Goal: Task Accomplishment & Management: Manage account settings

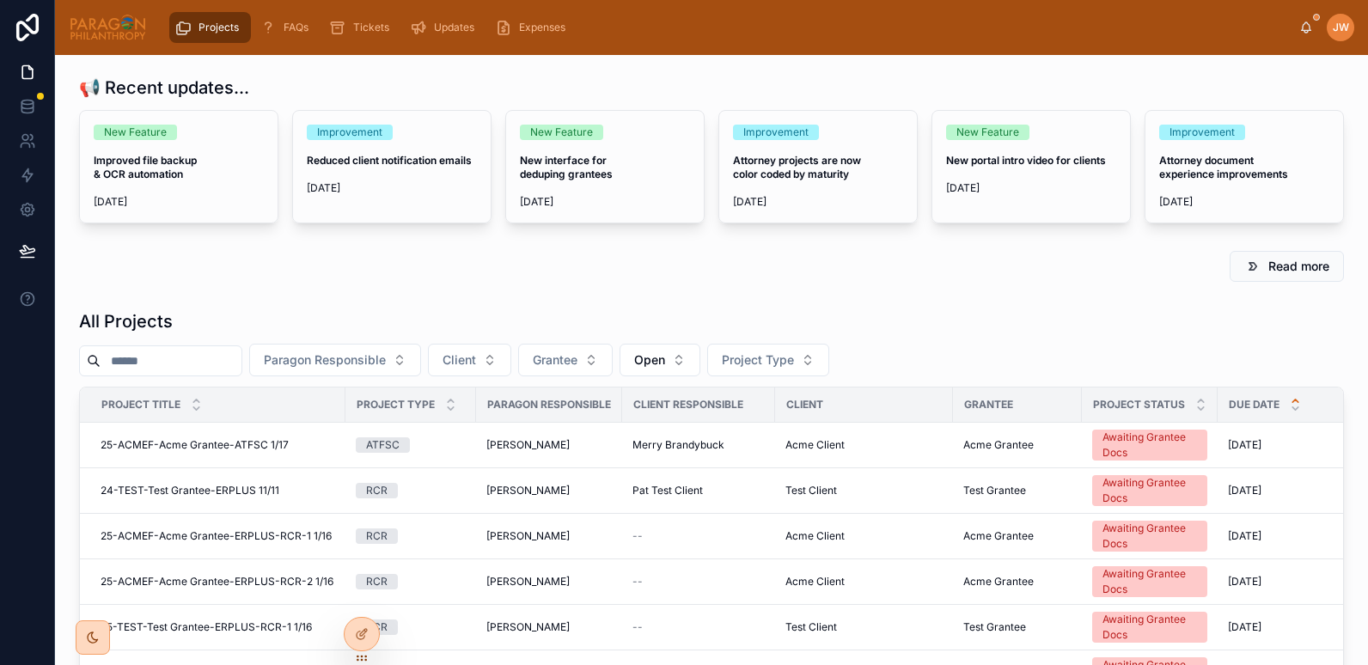
click at [169, 358] on input "text" at bounding box center [171, 361] width 141 height 24
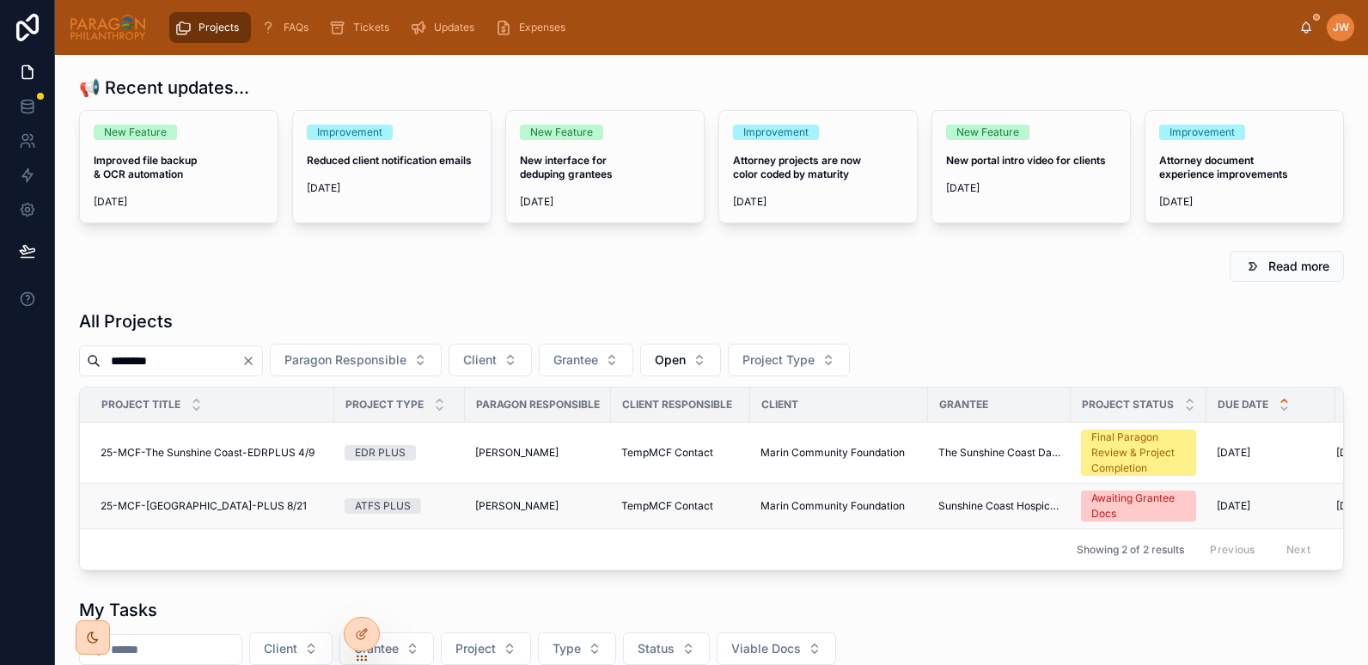
type input "********"
click at [275, 502] on span "25-MCF-[GEOGRAPHIC_DATA]-PLUS 8/21" at bounding box center [204, 506] width 206 height 14
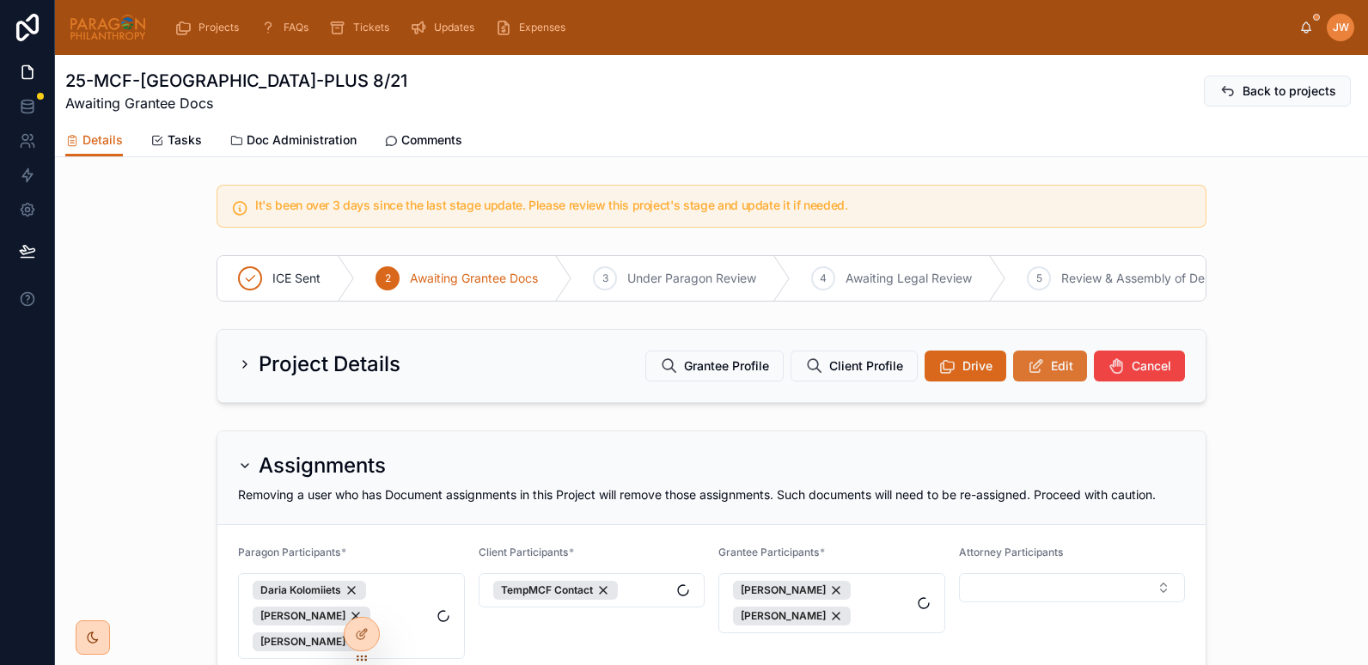
click at [1059, 371] on span "Edit" at bounding box center [1062, 366] width 22 height 17
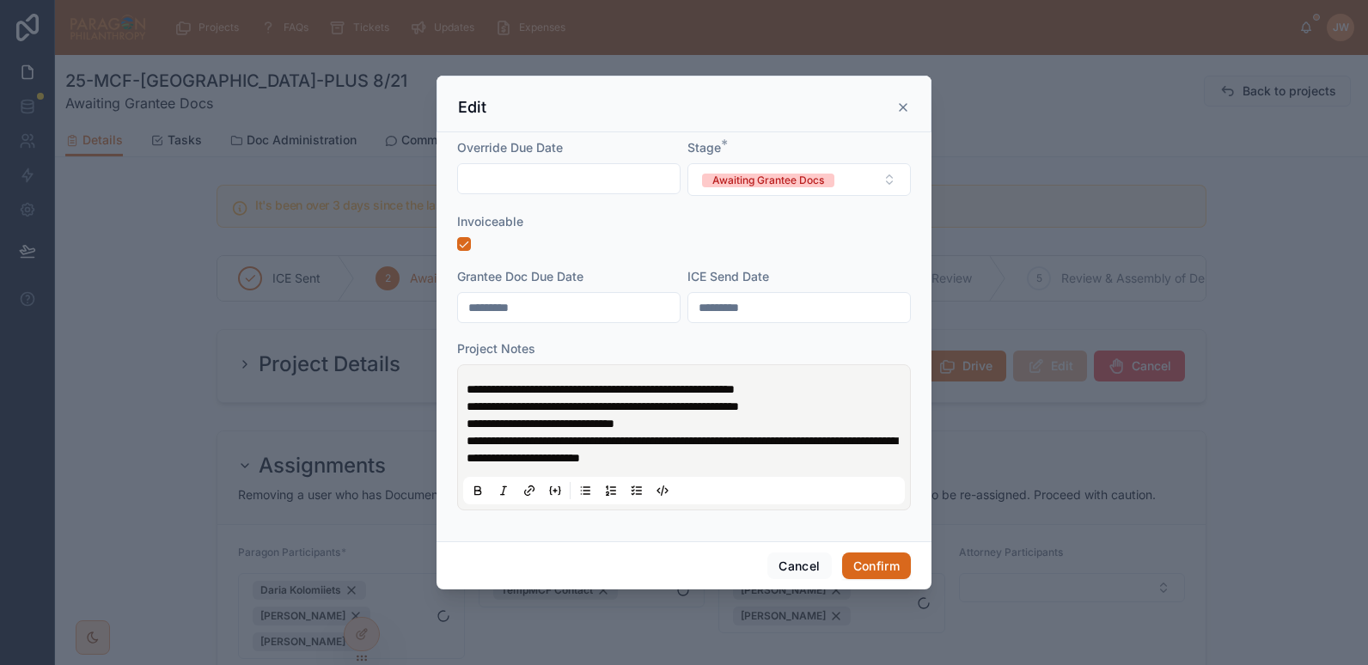
click at [789, 238] on div at bounding box center [684, 244] width 454 height 14
click at [875, 180] on button "Awaiting Grantee Docs" at bounding box center [799, 179] width 223 height 33
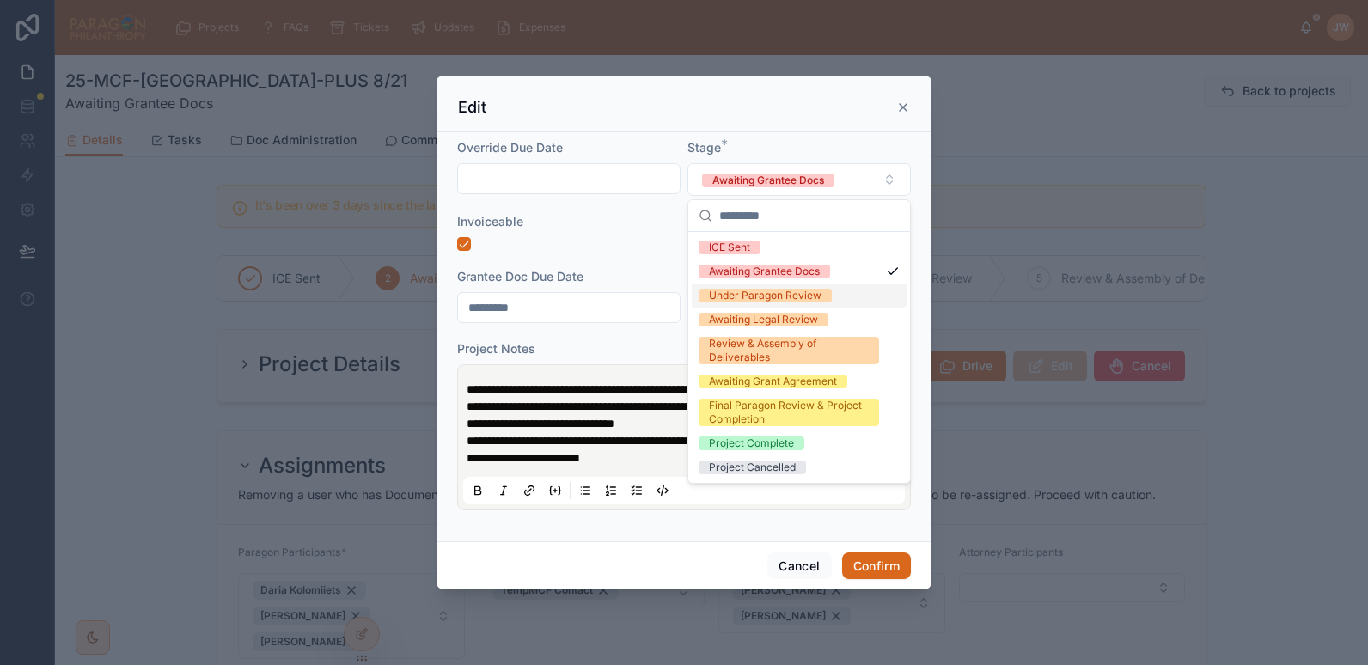
click at [747, 300] on div "Under Paragon Review" at bounding box center [765, 296] width 113 height 14
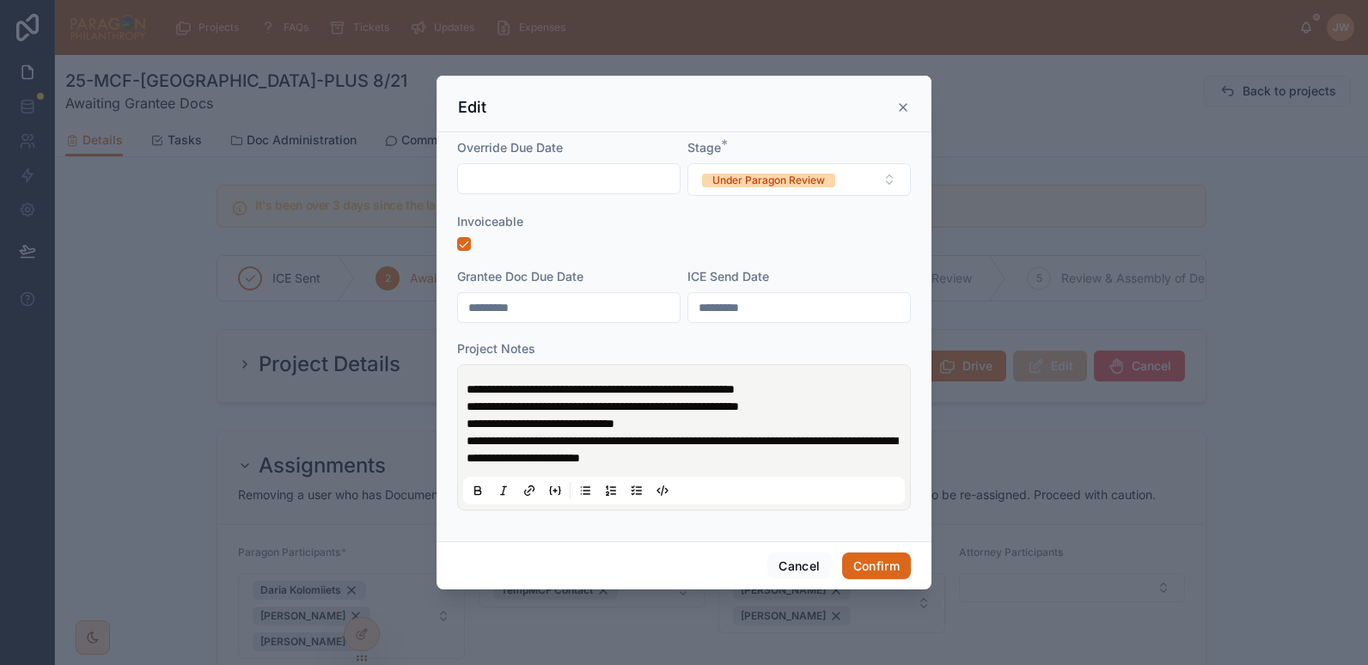
click at [679, 215] on div "Invoiceable" at bounding box center [684, 221] width 454 height 17
click at [853, 563] on button "Confirm" at bounding box center [876, 567] width 69 height 28
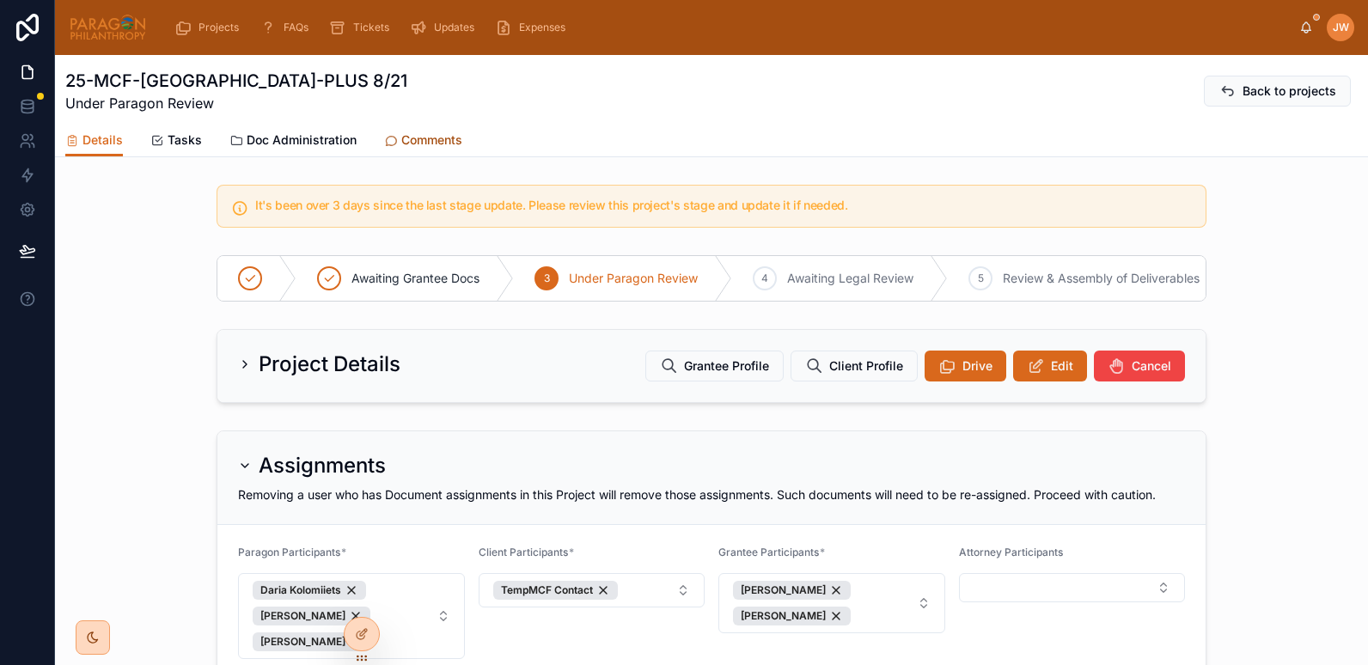
click at [409, 138] on span "Comments" at bounding box center [431, 139] width 61 height 17
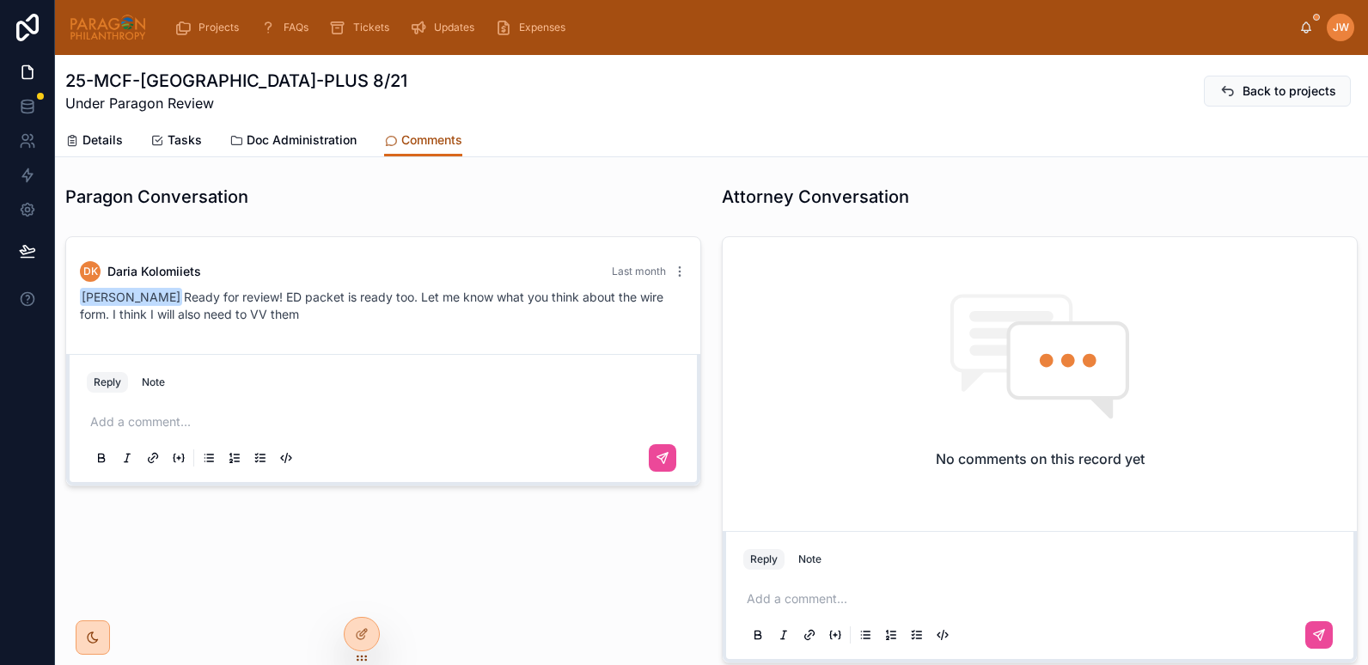
scroll to position [911, 0]
